Goal: Transaction & Acquisition: Purchase product/service

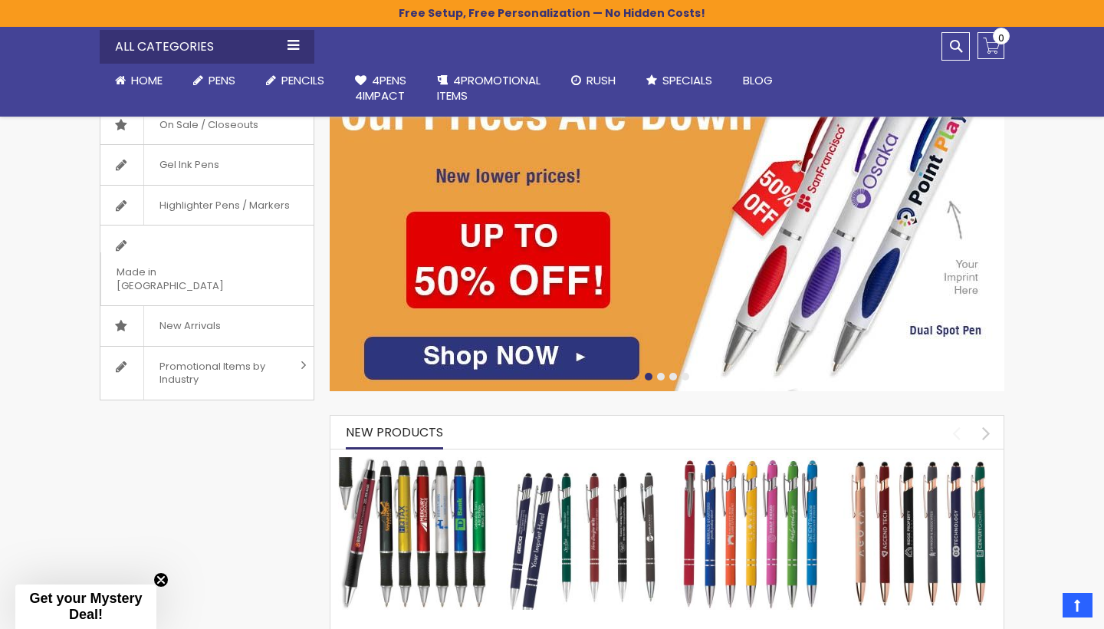
scroll to position [324, 0]
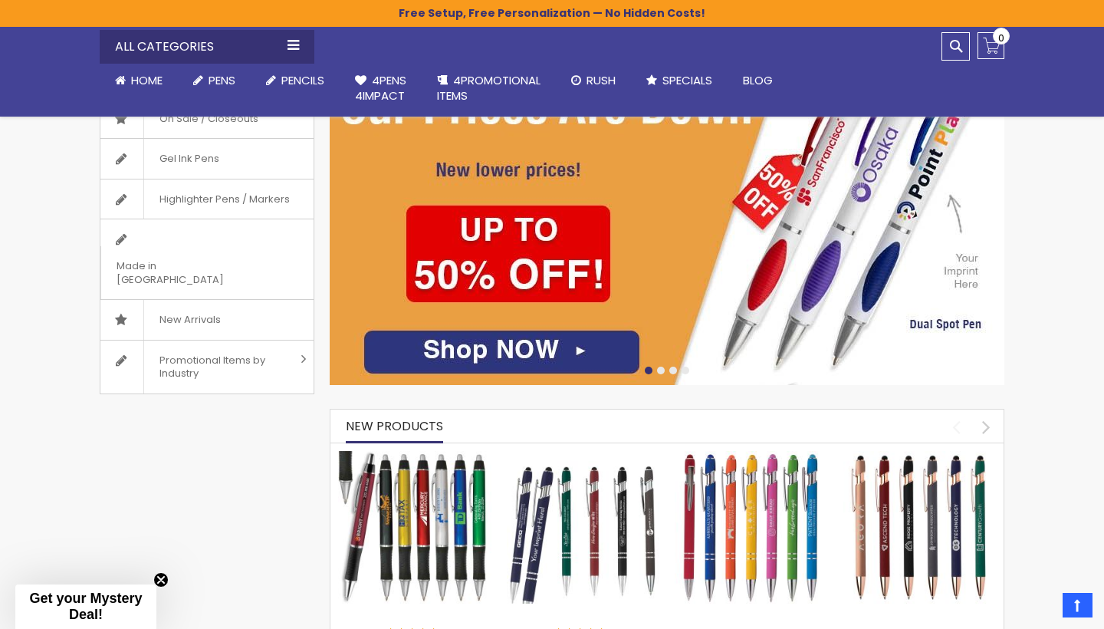
click at [488, 355] on img at bounding box center [667, 205] width 675 height 359
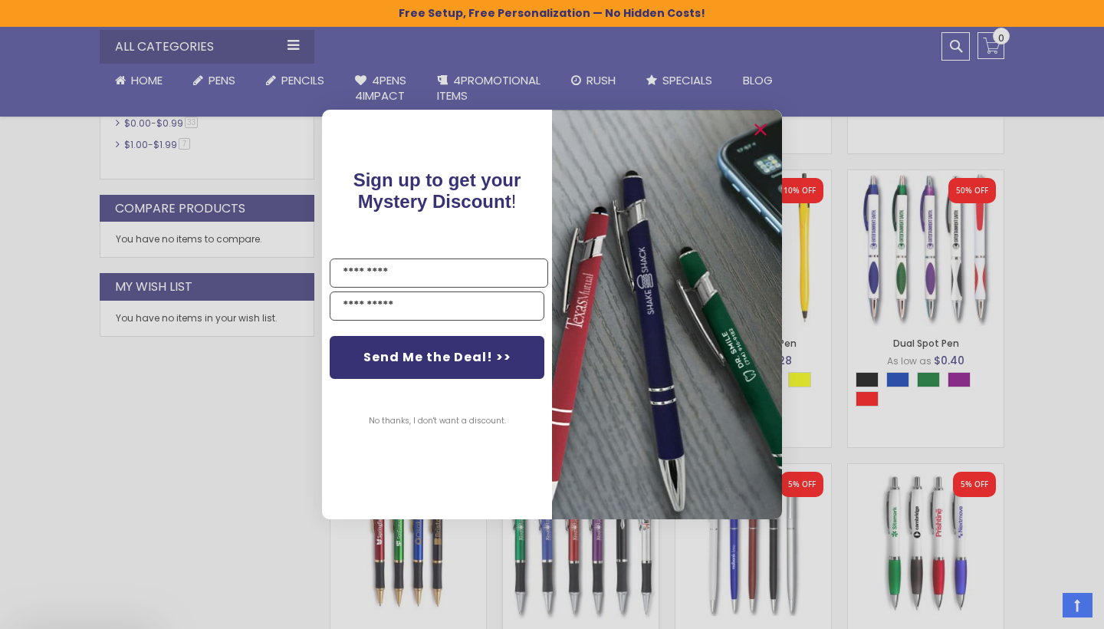
scroll to position [671, 0]
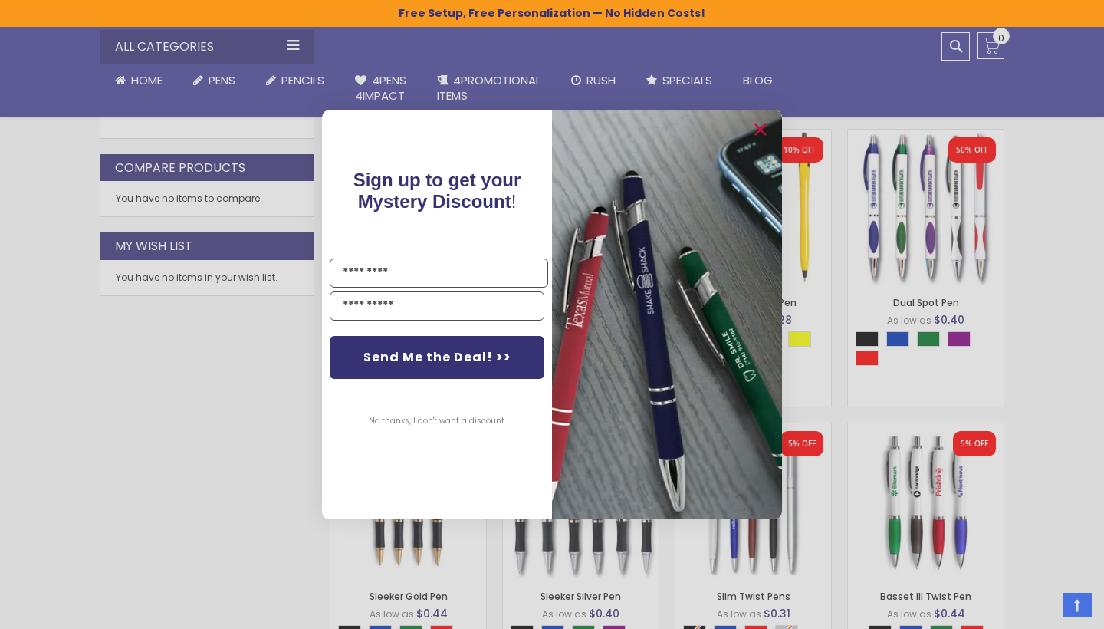
click at [1053, 342] on div "Close dialog Sign up to get your Mystery Discount ! Name Email Send Me the Deal…" at bounding box center [552, 314] width 1104 height 629
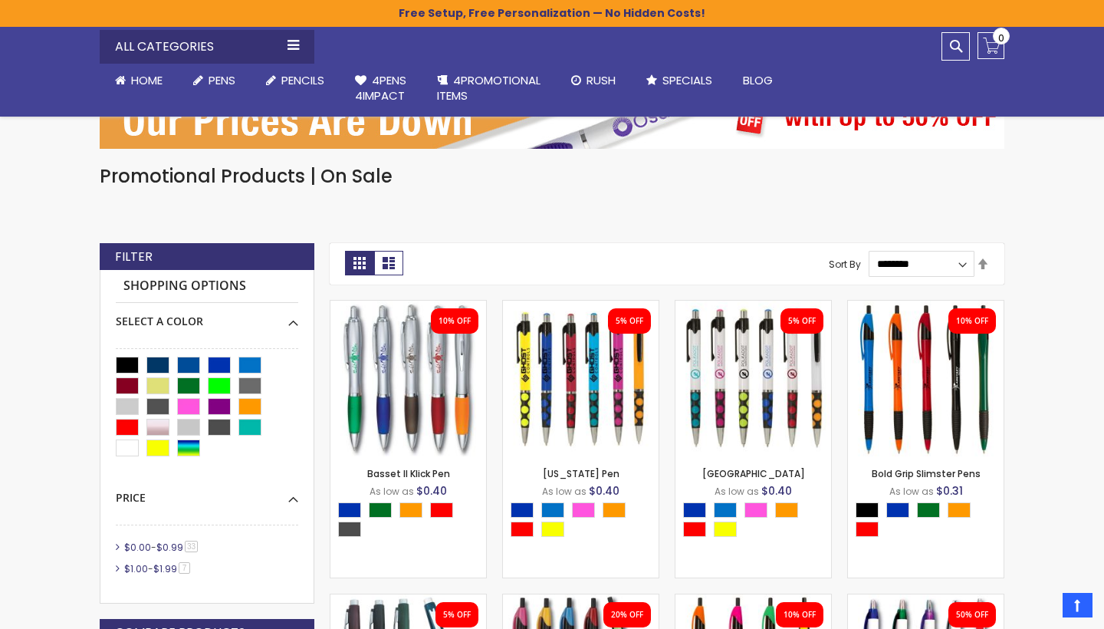
scroll to position [195, 0]
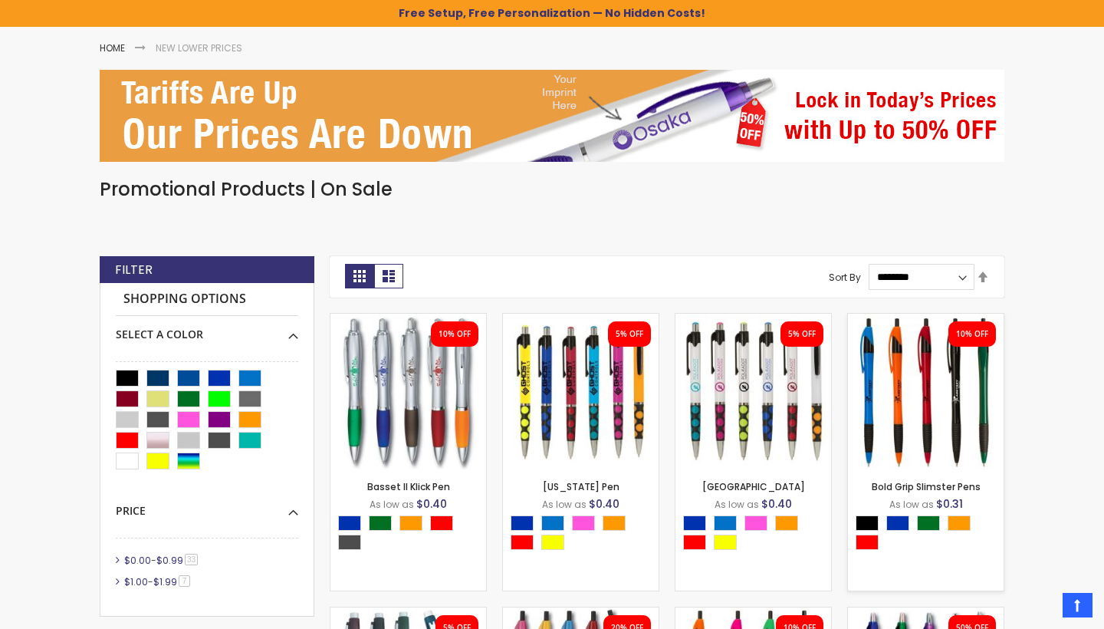
click at [932, 459] on img at bounding box center [926, 392] width 156 height 156
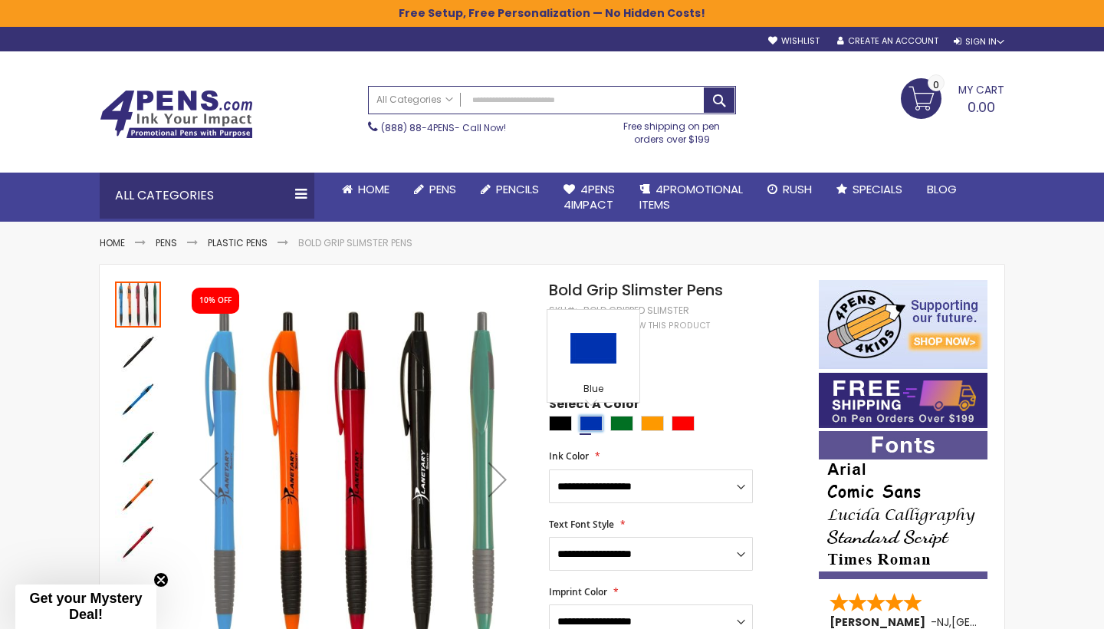
click at [590, 421] on div "Blue" at bounding box center [591, 423] width 23 height 15
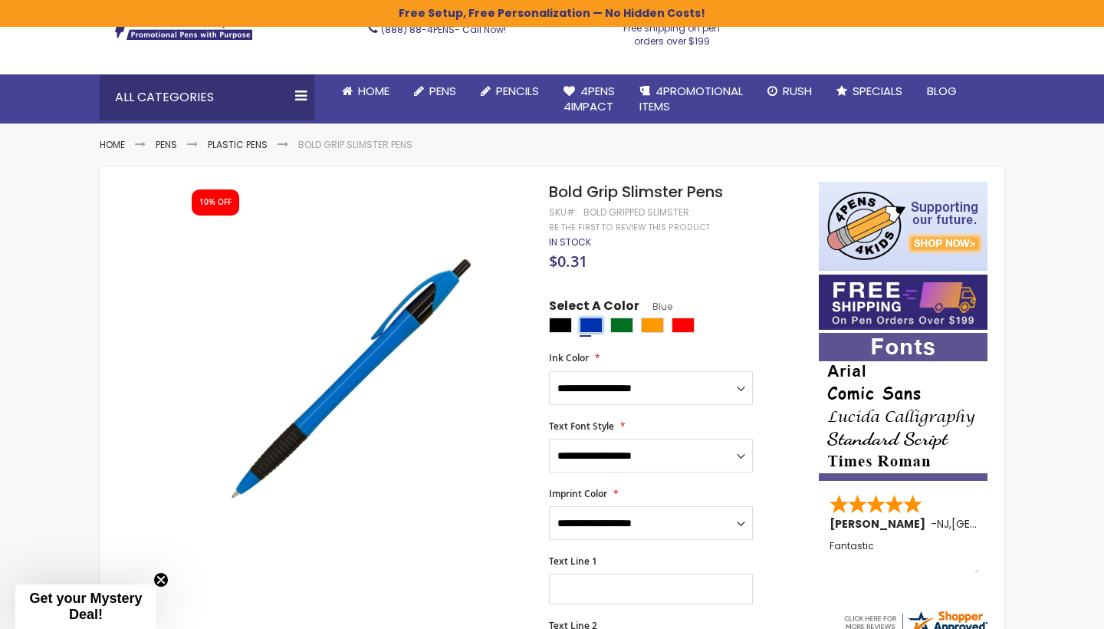
scroll to position [106, 0]
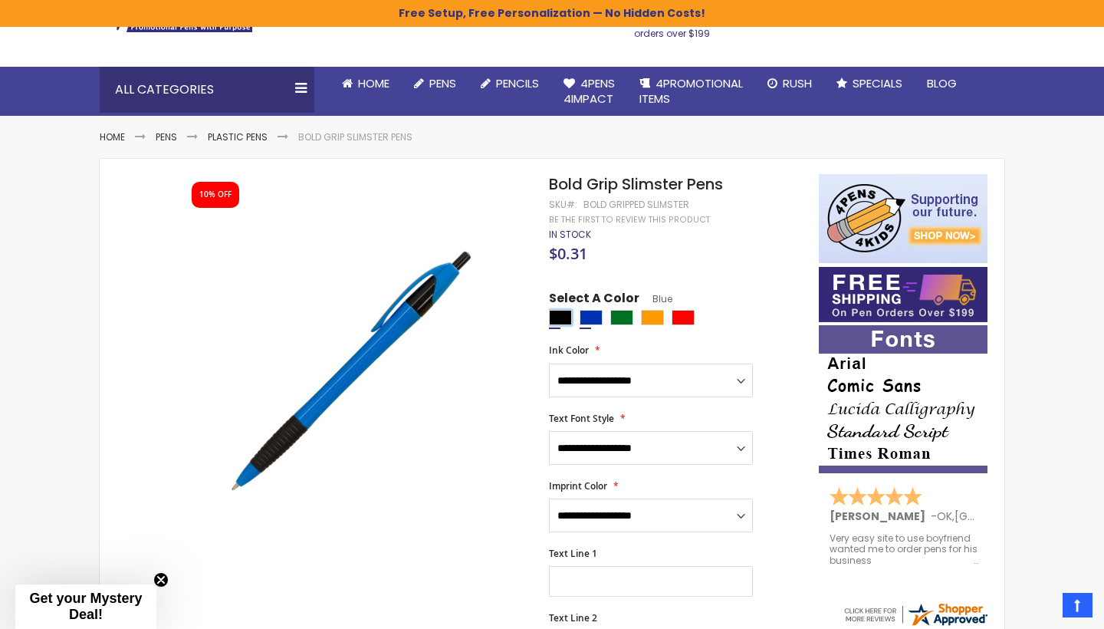
click at [559, 313] on div "Black" at bounding box center [560, 317] width 23 height 15
type input "****"
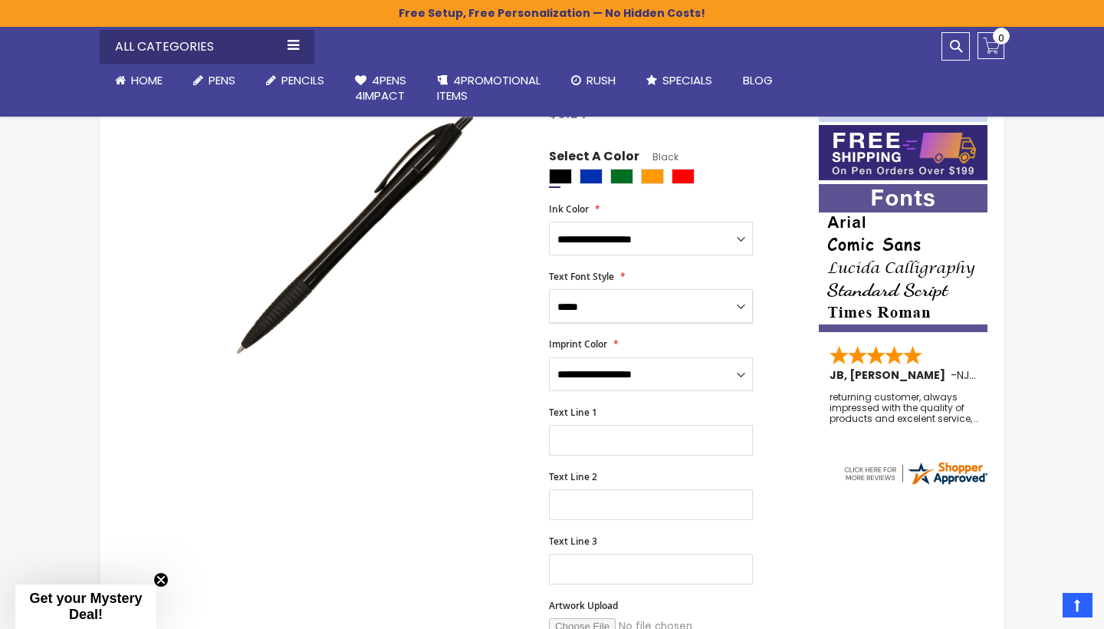
scroll to position [235, 0]
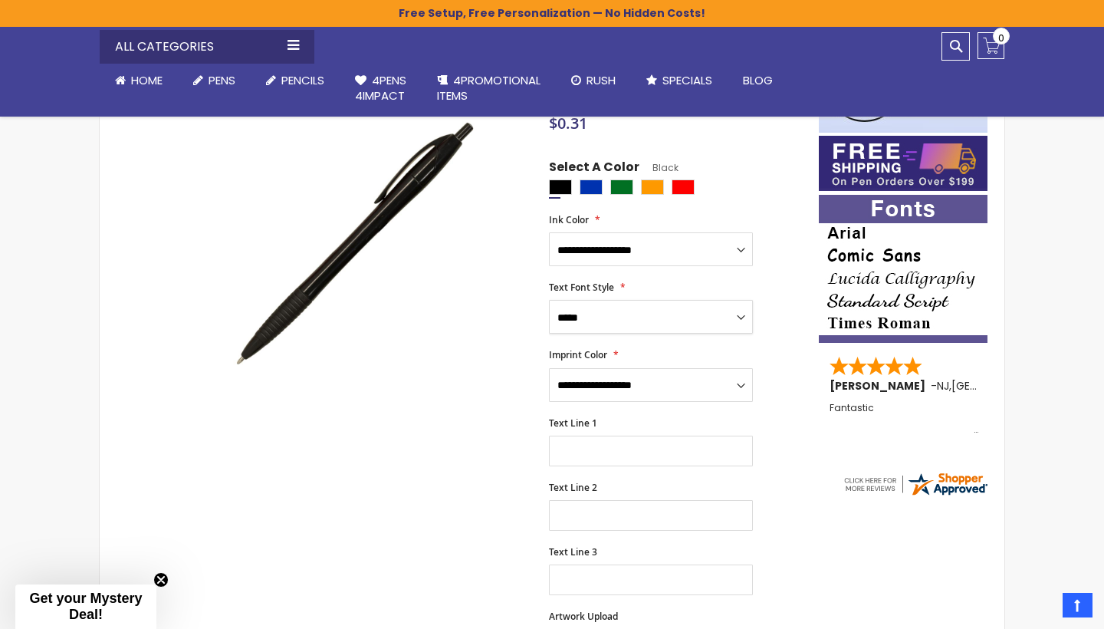
select select "***"
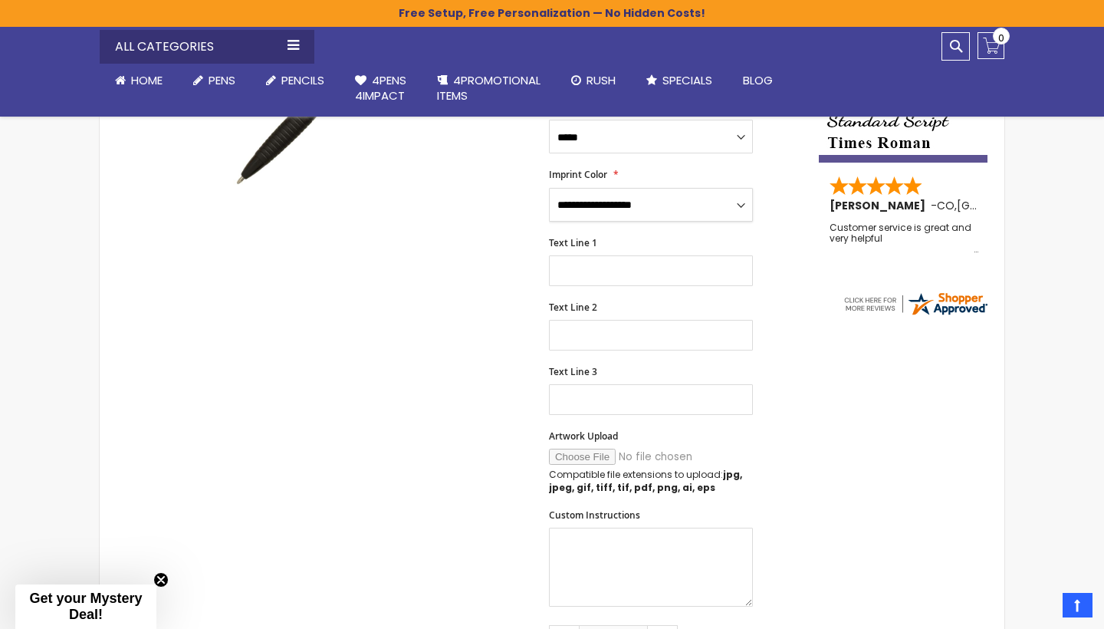
scroll to position [414, 0]
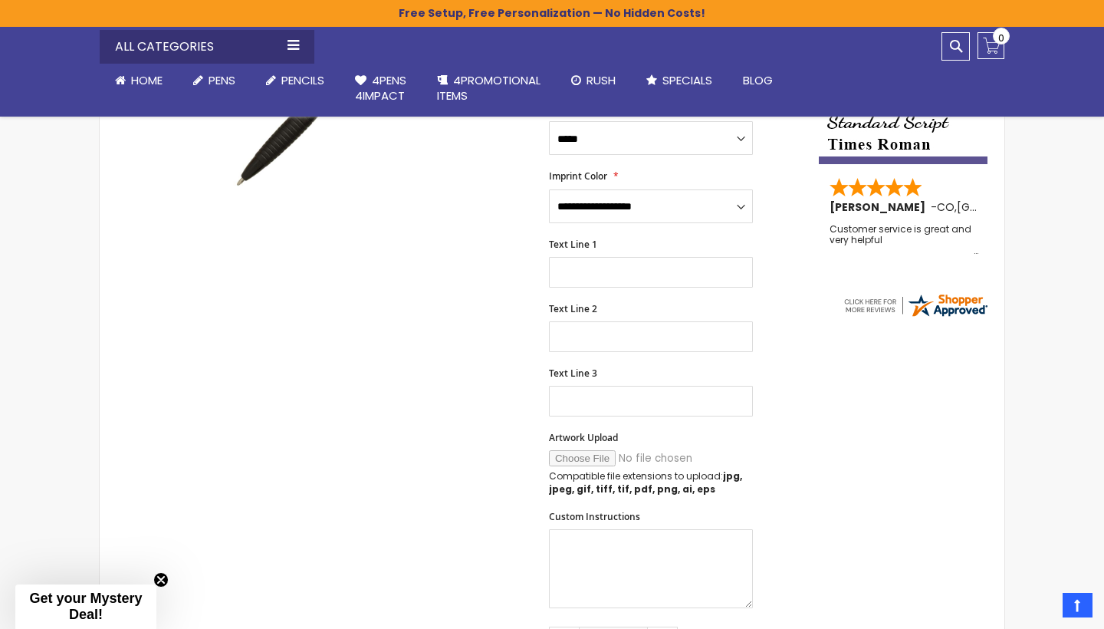
click at [576, 451] on input "Artwork Upload" at bounding box center [653, 458] width 209 height 16
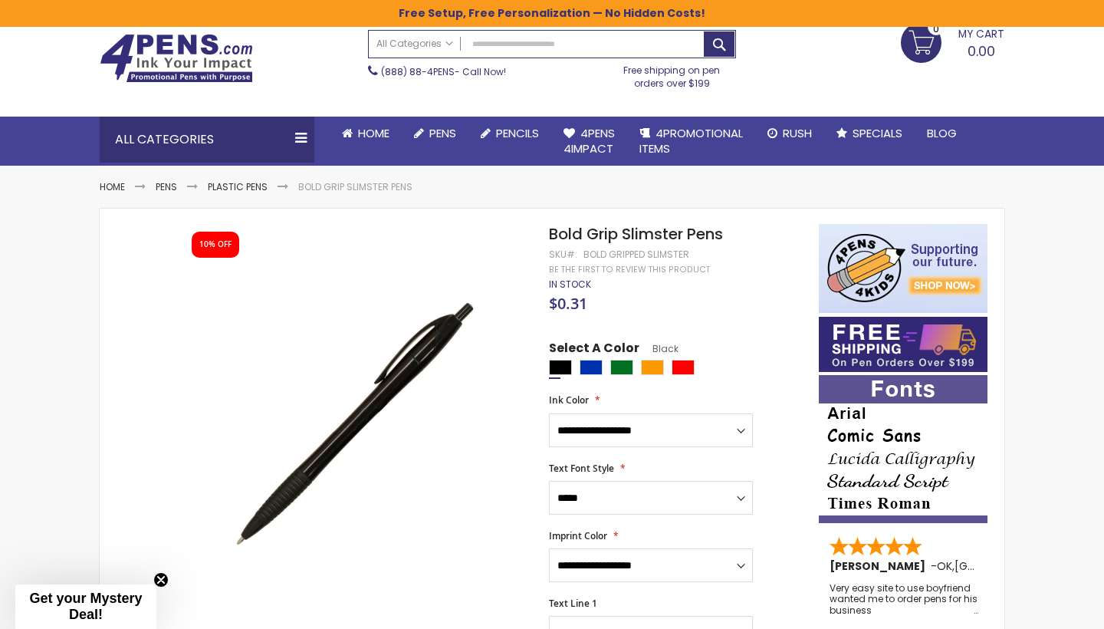
scroll to position [56, 0]
